Goal: Task Accomplishment & Management: Complete application form

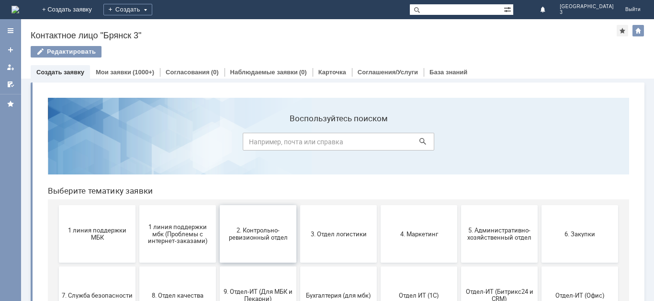
click at [261, 239] on span "2. Контрольно-ревизионный отдел" at bounding box center [258, 233] width 71 height 14
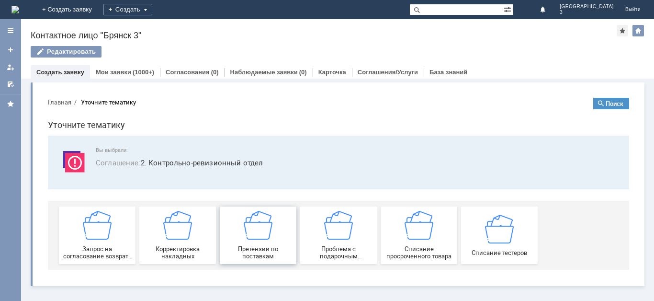
click at [272, 248] on span "Претензии по поставкам" at bounding box center [258, 252] width 71 height 14
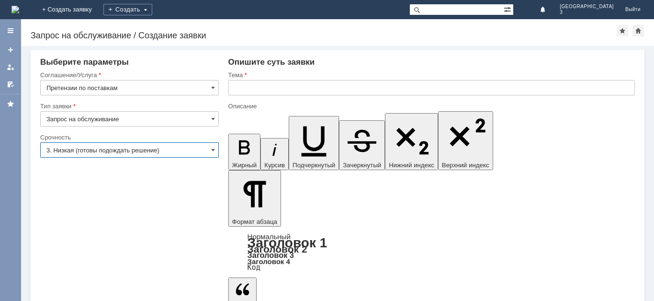
click at [148, 150] on input "3. Низкая (готовы подождать решение)" at bounding box center [129, 149] width 179 height 15
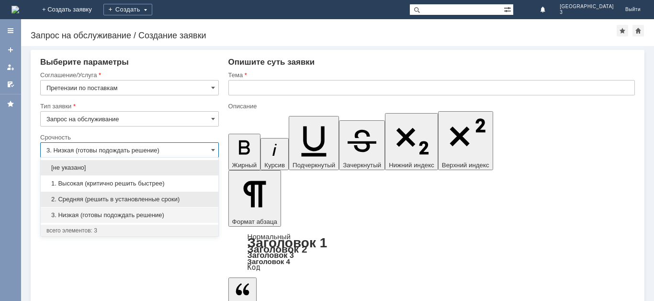
click at [121, 197] on span "2. Средняя (решить в установленные сроки)" at bounding box center [129, 199] width 166 height 8
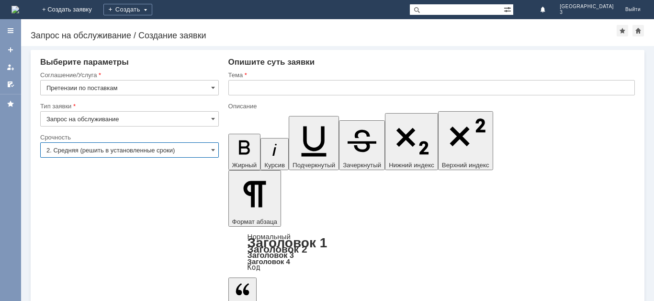
type input "2. Средняя (решить в установленные сроки)"
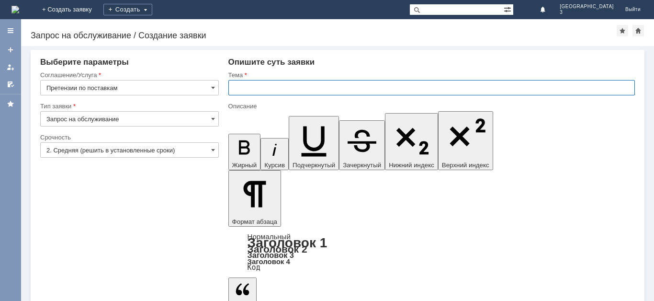
click at [260, 83] on input "text" at bounding box center [431, 87] width 407 height 15
type input "Акт расхождений"
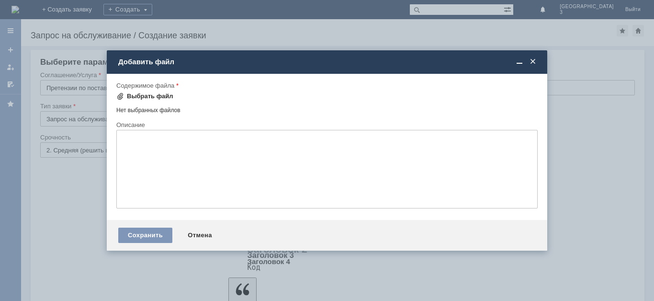
click at [121, 95] on span at bounding box center [120, 96] width 8 height 8
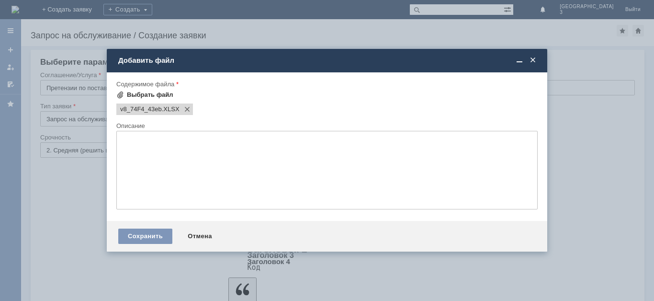
click at [122, 95] on span at bounding box center [120, 95] width 8 height 8
click at [155, 235] on div "Сохранить" at bounding box center [145, 235] width 54 height 15
